Goal: Navigation & Orientation: Find specific page/section

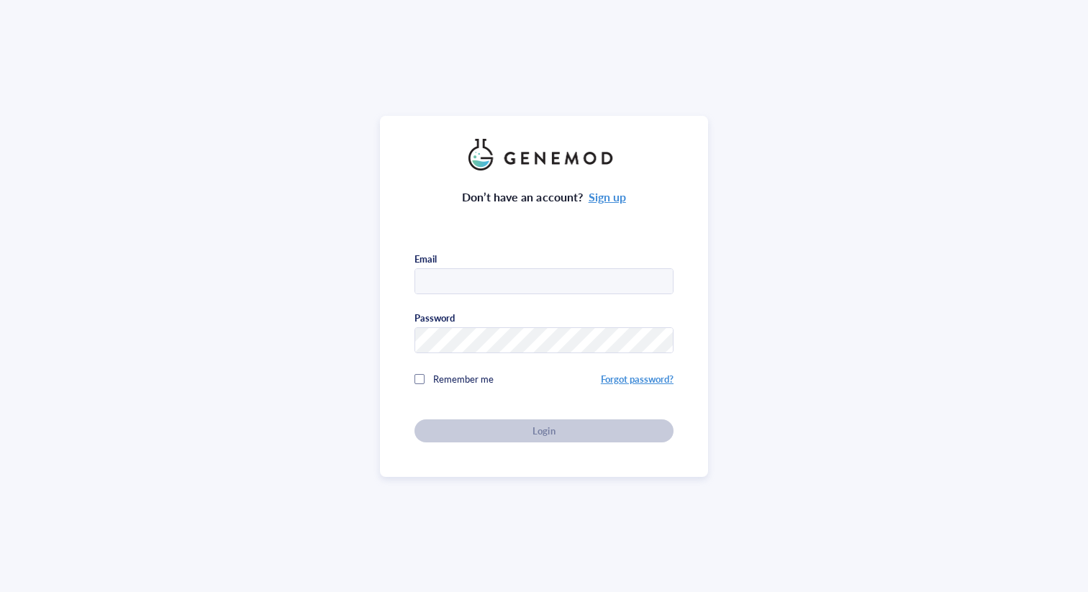
type input "liberty.juno@seattlechildrens.org"
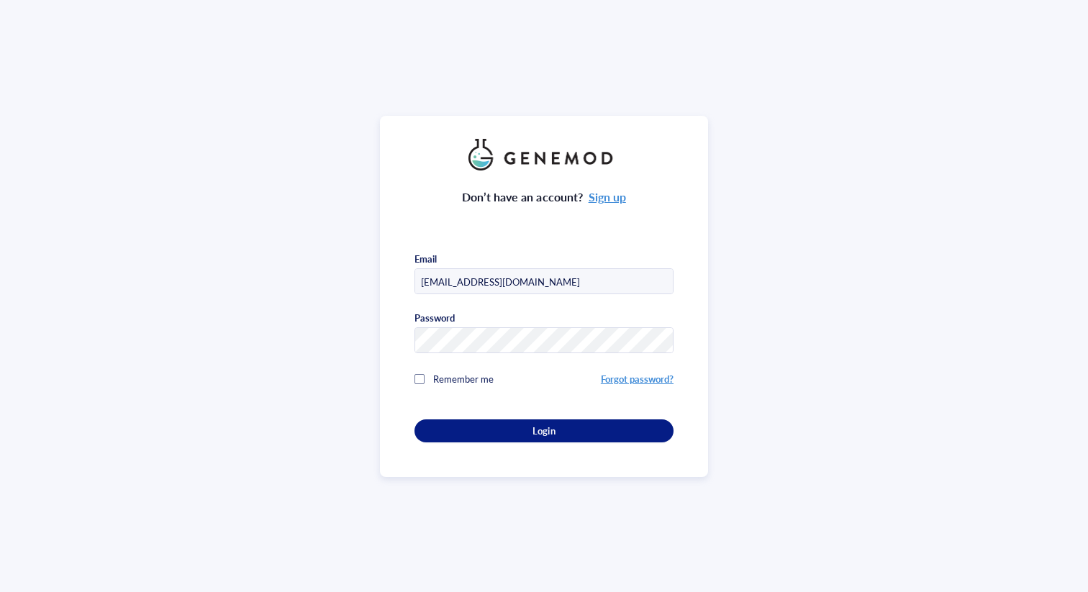
click at [525, 430] on div "Don’t have an account? Sign up Email liberty.juno@seattlechildrens.org Password…" at bounding box center [544, 307] width 259 height 272
click at [510, 420] on button "Login" at bounding box center [544, 431] width 259 height 23
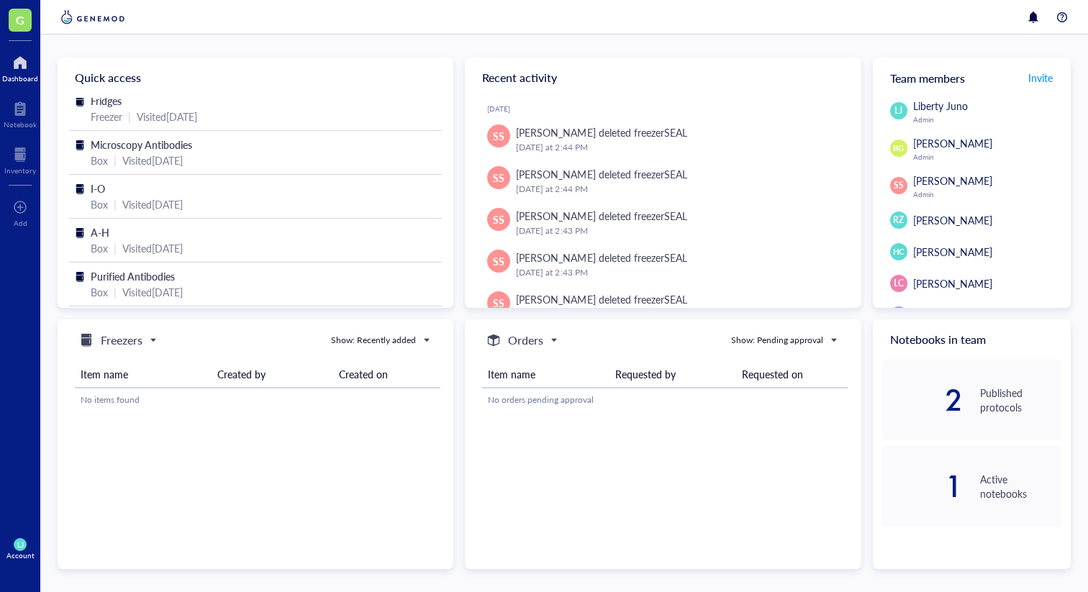
scroll to position [55, 0]
click at [10, 132] on div "Notebook" at bounding box center [20, 113] width 40 height 40
click at [17, 173] on div "Inventory" at bounding box center [20, 170] width 32 height 9
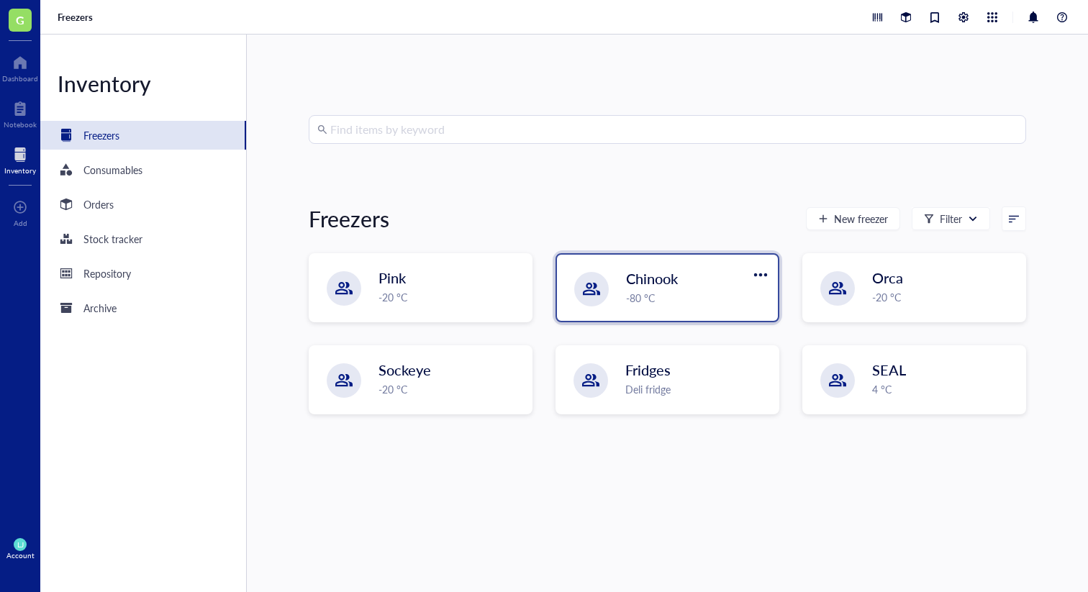
click at [693, 274] on div "Chinook" at bounding box center [687, 278] width 123 height 20
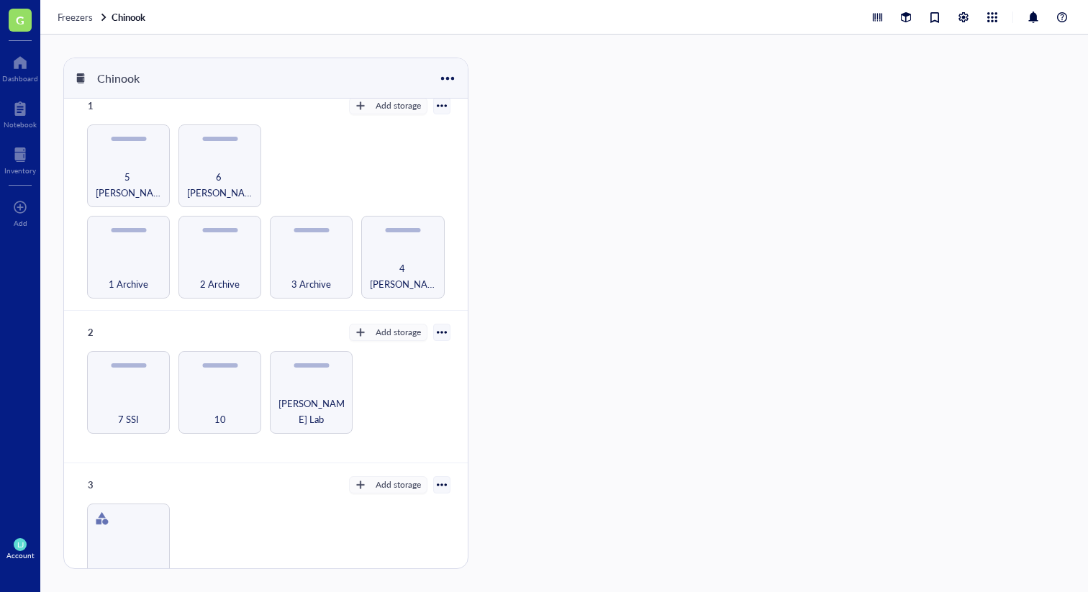
scroll to position [15, 0]
click at [124, 245] on div "1 Archive" at bounding box center [128, 256] width 83 height 83
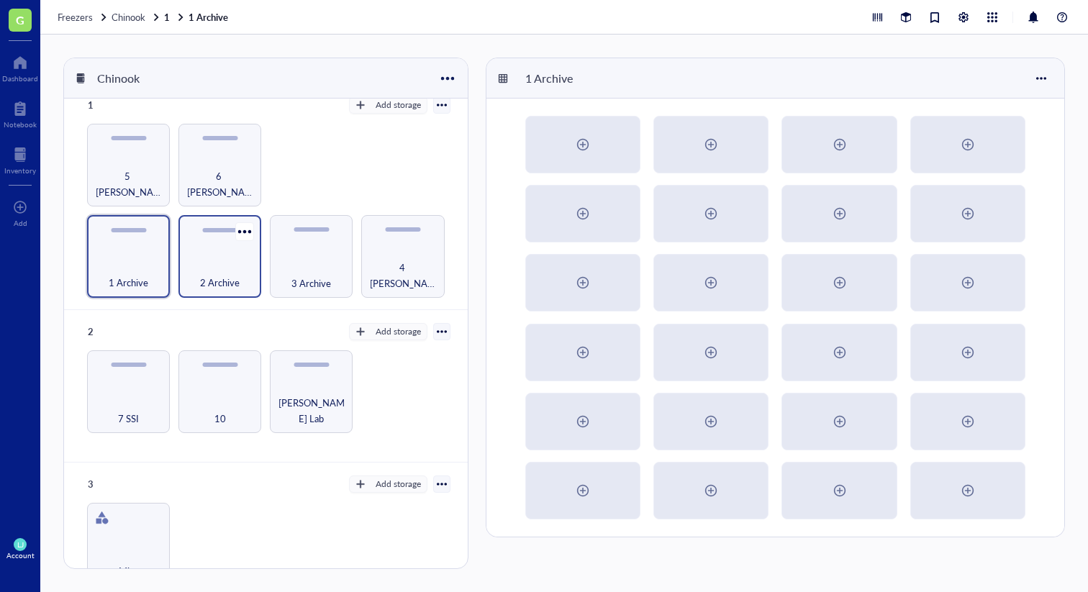
click at [208, 275] on span "2 Archive" at bounding box center [220, 283] width 40 height 16
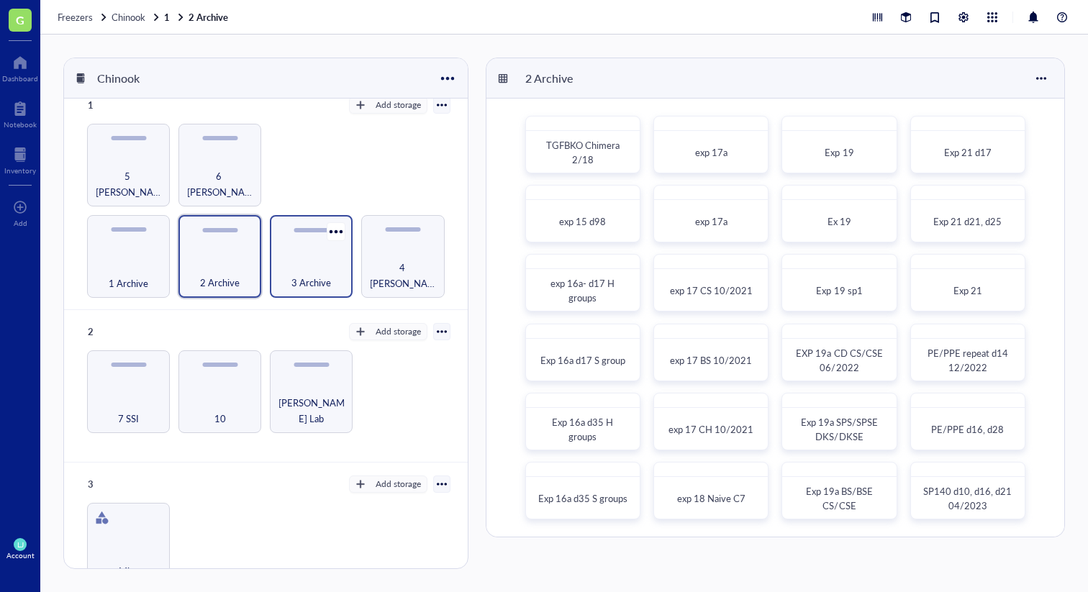
click at [333, 262] on div "3 Archive" at bounding box center [311, 275] width 68 height 32
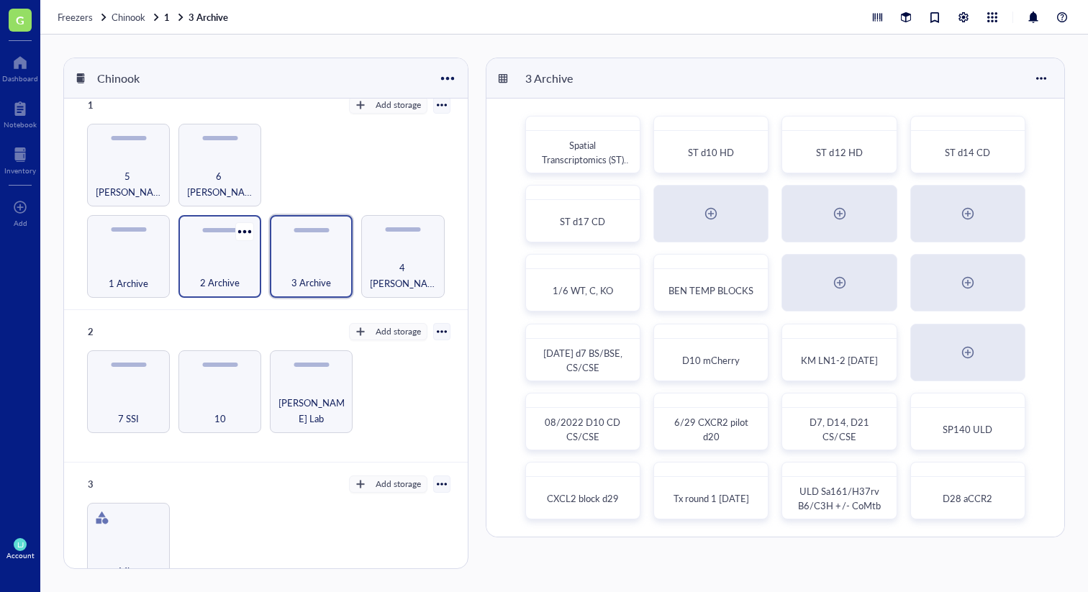
click at [217, 240] on div "2 Archive" at bounding box center [220, 256] width 83 height 83
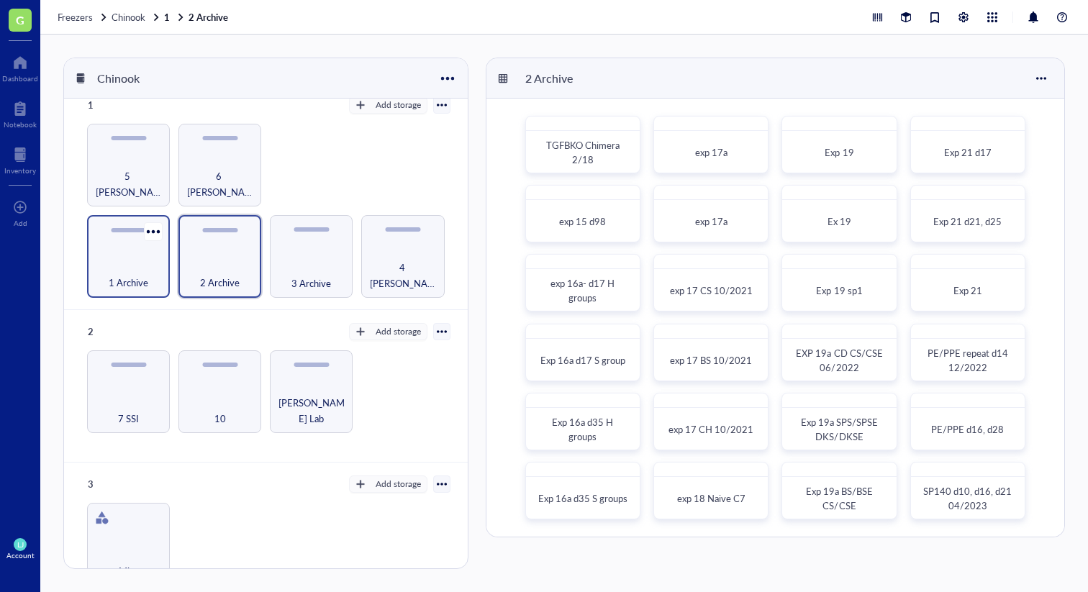
click at [138, 237] on div "1 Archive" at bounding box center [128, 256] width 83 height 83
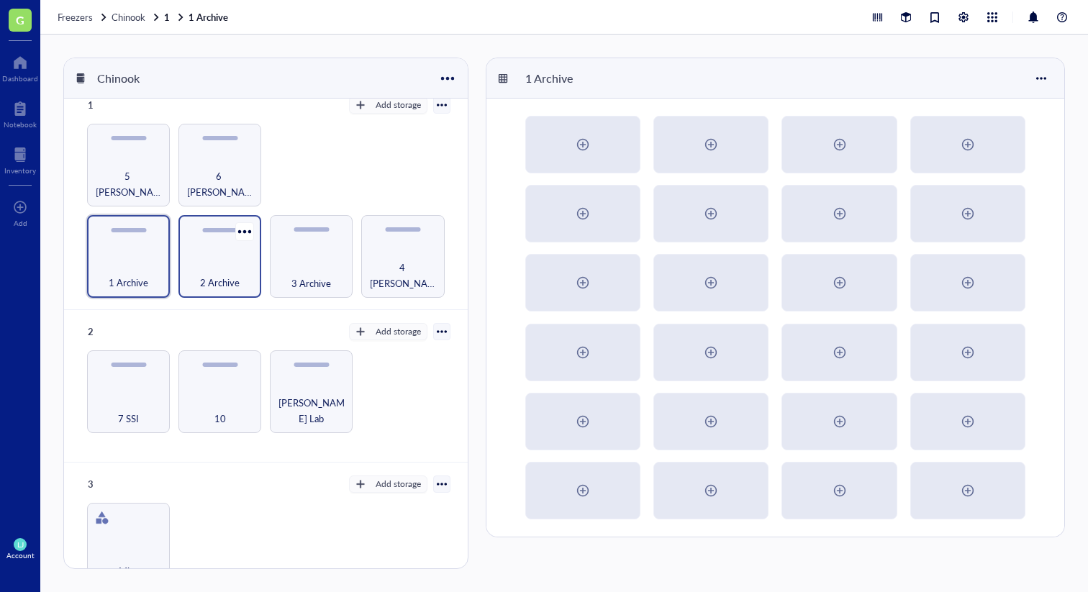
click at [200, 271] on div "2 Archive" at bounding box center [220, 275] width 68 height 32
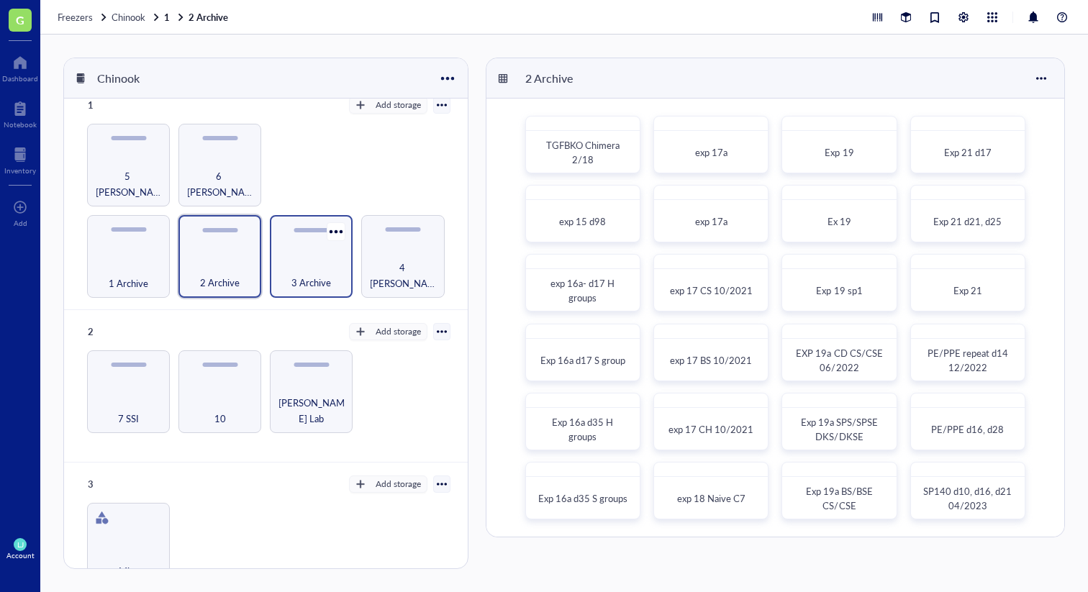
click at [322, 269] on div "3 Archive" at bounding box center [311, 275] width 68 height 32
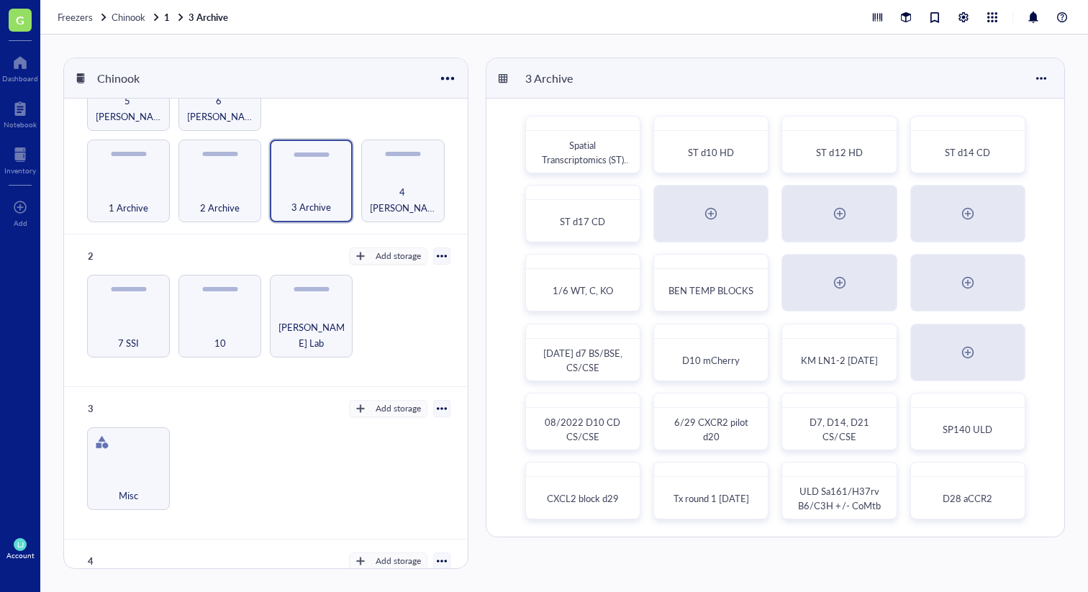
scroll to position [92, 0]
click at [309, 311] on div "[PERSON_NAME] Lab" at bounding box center [311, 315] width 83 height 83
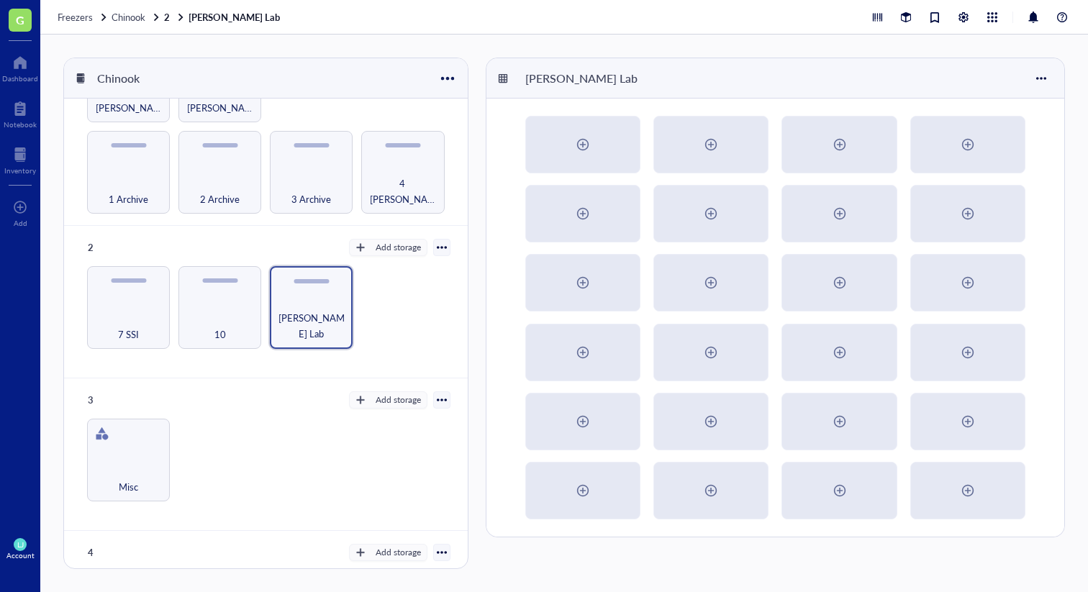
scroll to position [103, 0]
click at [121, 437] on div "Misc" at bounding box center [128, 456] width 83 height 83
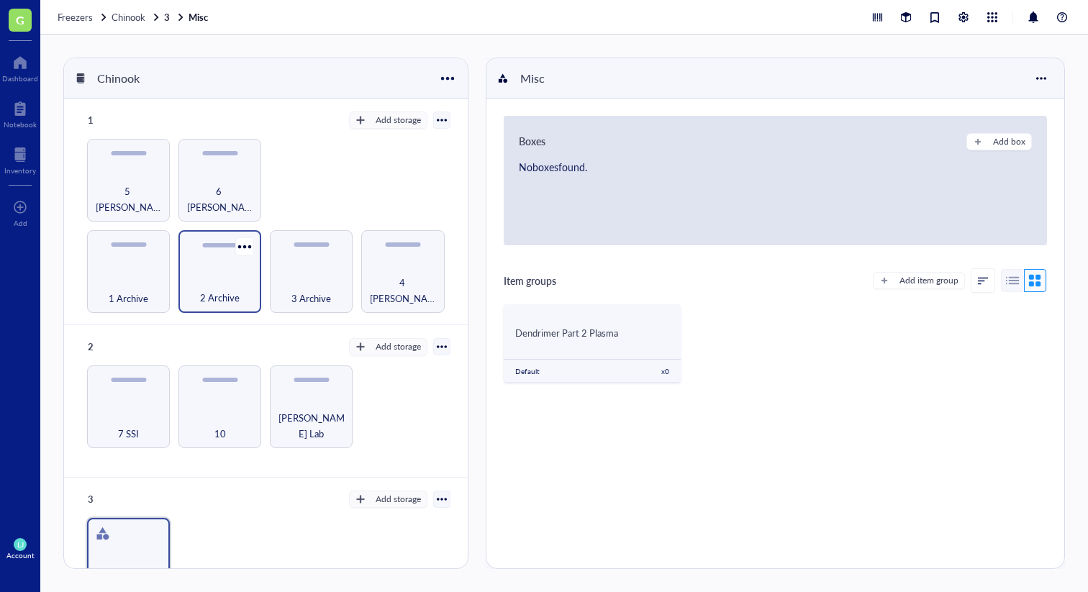
click at [217, 274] on div "2 Archive" at bounding box center [220, 290] width 68 height 32
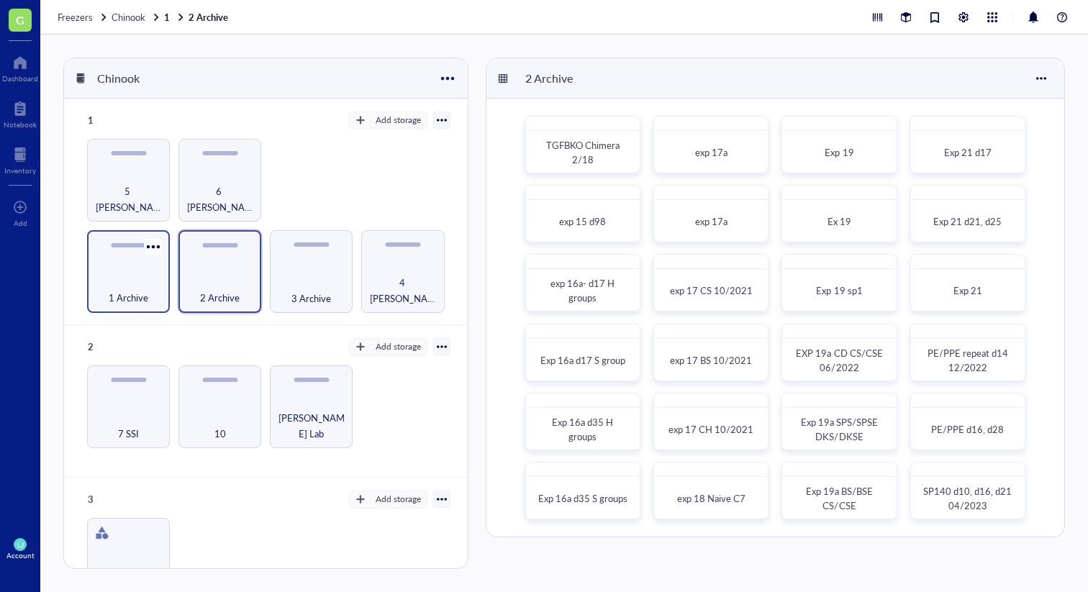
click at [116, 274] on div "1 Archive" at bounding box center [128, 290] width 68 height 32
